Goal: Transaction & Acquisition: Purchase product/service

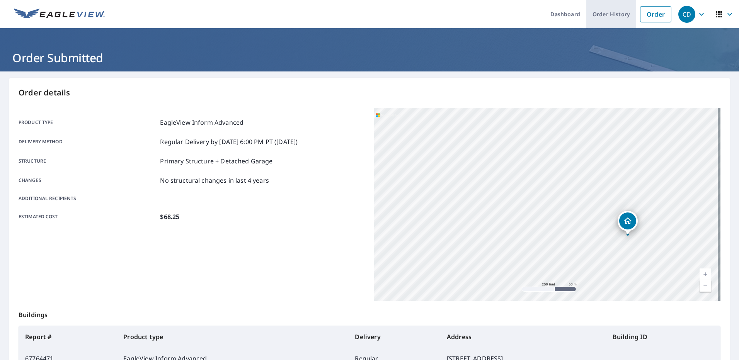
click at [603, 12] on link "Order History" at bounding box center [611, 14] width 50 height 28
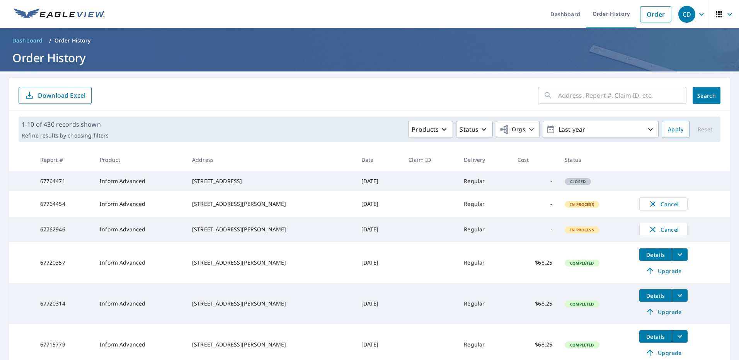
drag, startPoint x: 286, startPoint y: 192, endPoint x: 189, endPoint y: 182, distance: 97.9
click at [189, 182] on tr "67764471 Inform Advanced [STREET_ADDRESS] [DATE] Regular - Closed" at bounding box center [369, 181] width 720 height 20
copy tr "[STREET_ADDRESS]"
click at [642, 16] on link "Order" at bounding box center [655, 14] width 31 height 16
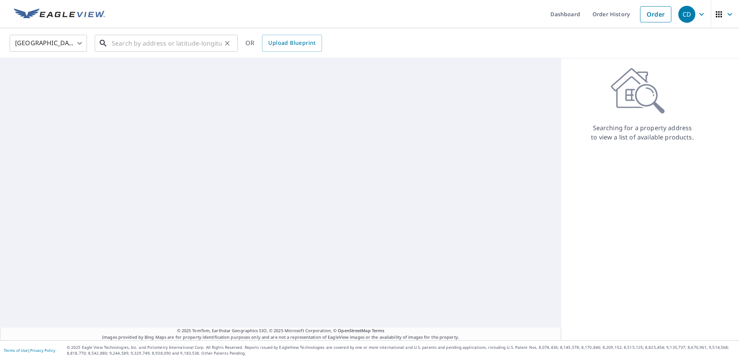
click at [183, 37] on input "text" at bounding box center [167, 43] width 110 height 22
paste input "[STREET_ADDRESS]"
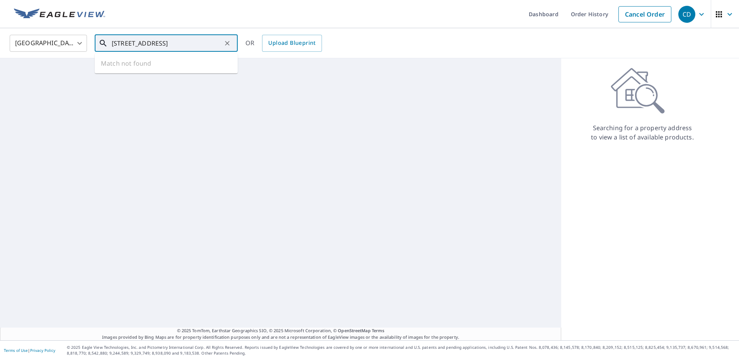
type input "[STREET_ADDRESS]"
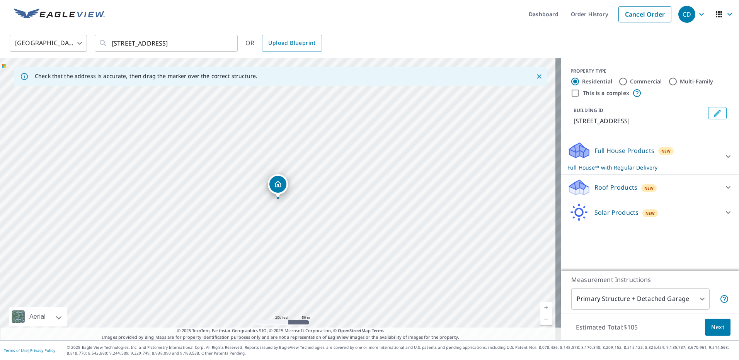
click at [668, 218] on div "Solar Products New" at bounding box center [642, 213] width 151 height 18
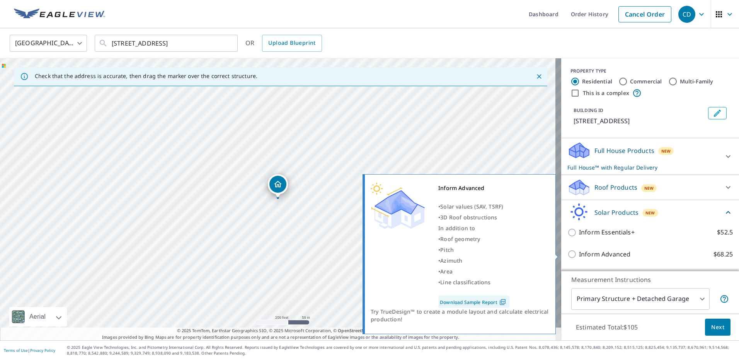
click at [616, 250] on p "Inform Advanced" at bounding box center [604, 255] width 51 height 10
click at [579, 250] on input "Inform Advanced $68.25" at bounding box center [573, 254] width 12 height 9
checkbox input "true"
checkbox input "false"
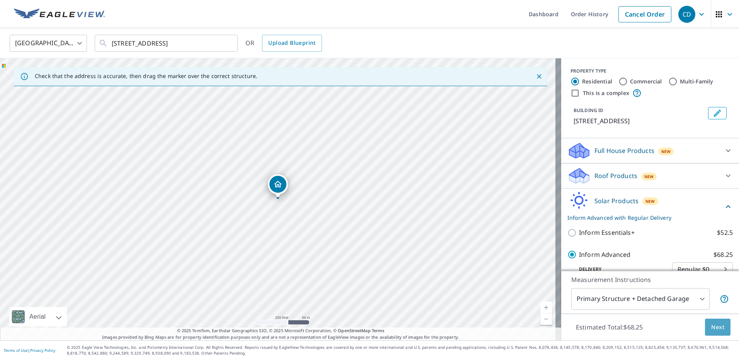
click at [711, 327] on span "Next" at bounding box center [717, 328] width 13 height 10
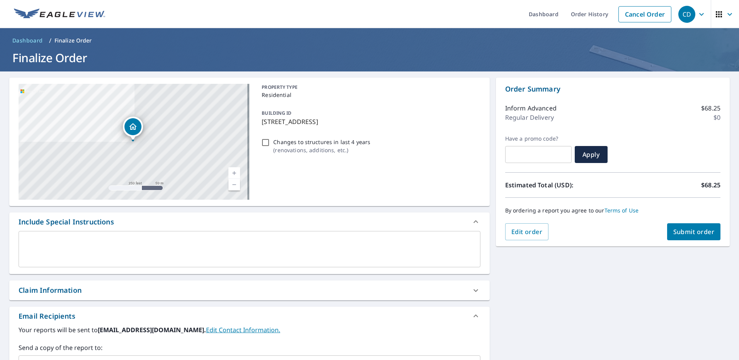
click at [688, 241] on div "Order Summary Inform Advanced $68.25 Regular Delivery $0 Have a promo code? ​ A…" at bounding box center [613, 162] width 234 height 169
click at [691, 236] on button "Submit order" at bounding box center [694, 231] width 54 height 17
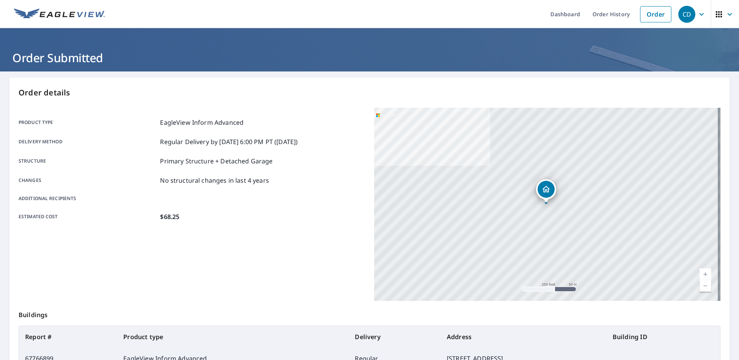
scroll to position [39, 0]
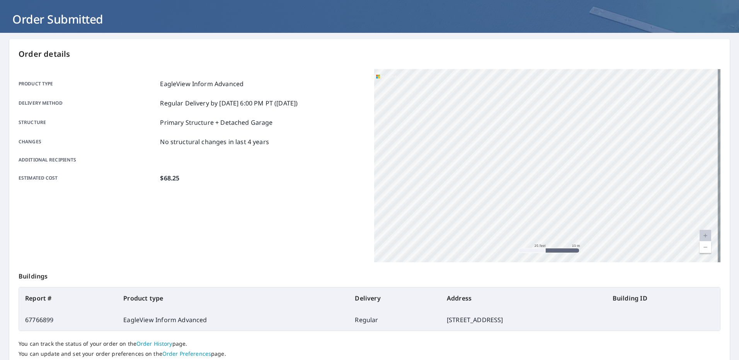
drag, startPoint x: 633, startPoint y: 122, endPoint x: 475, endPoint y: 226, distance: 188.3
click at [483, 224] on div "[STREET_ADDRESS]" at bounding box center [547, 165] width 346 height 193
drag, startPoint x: 561, startPoint y: 111, endPoint x: 517, endPoint y: 209, distance: 107.1
click at [518, 206] on div "[STREET_ADDRESS]" at bounding box center [547, 165] width 346 height 193
drag, startPoint x: 576, startPoint y: 141, endPoint x: 524, endPoint y: 210, distance: 86.0
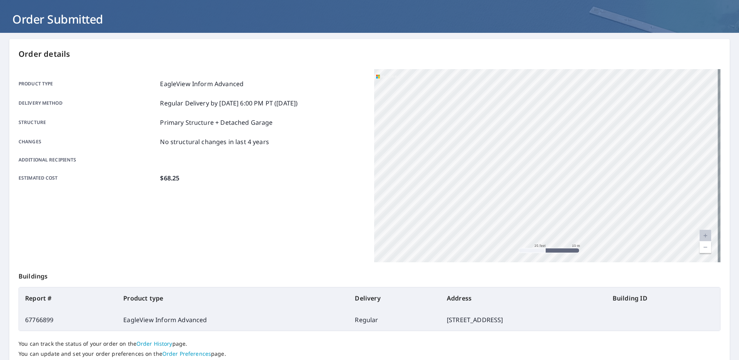
click at [525, 209] on div "[STREET_ADDRESS]" at bounding box center [547, 165] width 346 height 193
drag, startPoint x: 541, startPoint y: 180, endPoint x: 544, endPoint y: 174, distance: 6.7
click at [529, 200] on div "[STREET_ADDRESS]" at bounding box center [547, 165] width 346 height 193
drag, startPoint x: 545, startPoint y: 166, endPoint x: 543, endPoint y: 184, distance: 18.7
click at [543, 184] on div "[STREET_ADDRESS]" at bounding box center [547, 165] width 346 height 193
